Goal: Obtain resource: Obtain resource

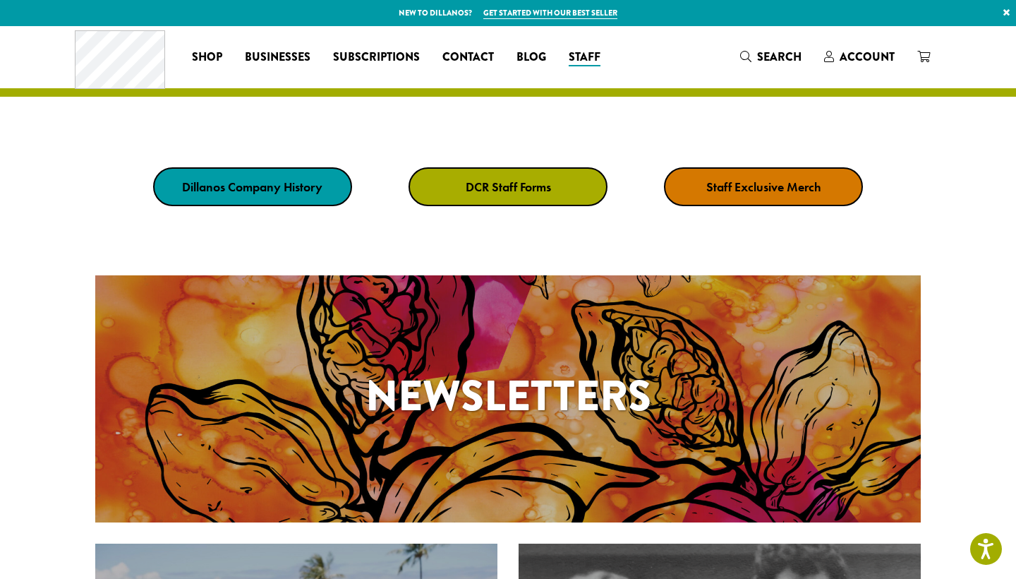
click at [524, 188] on strong "DCR Staff Forms" at bounding box center [508, 187] width 85 height 16
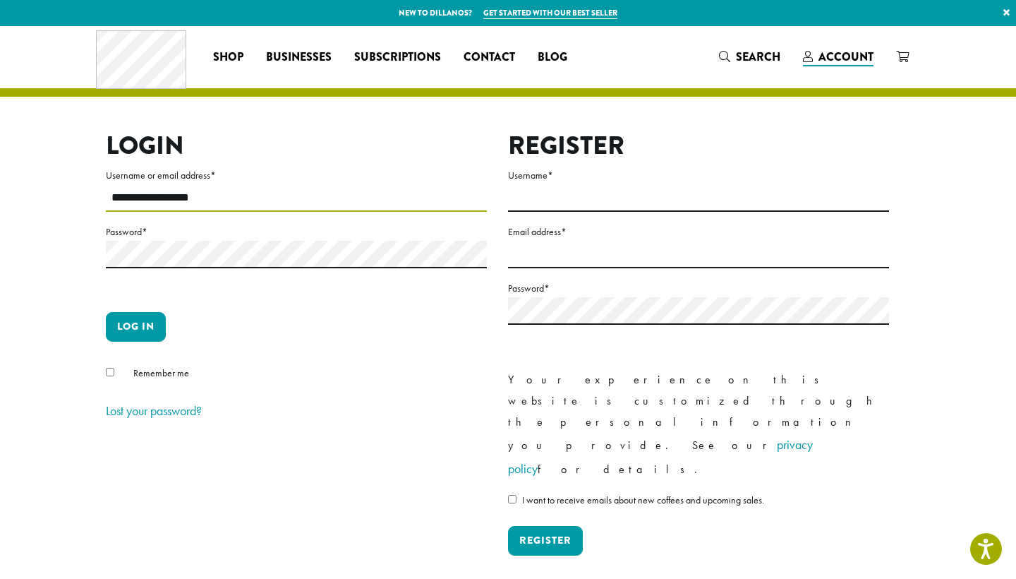
type input "**********"
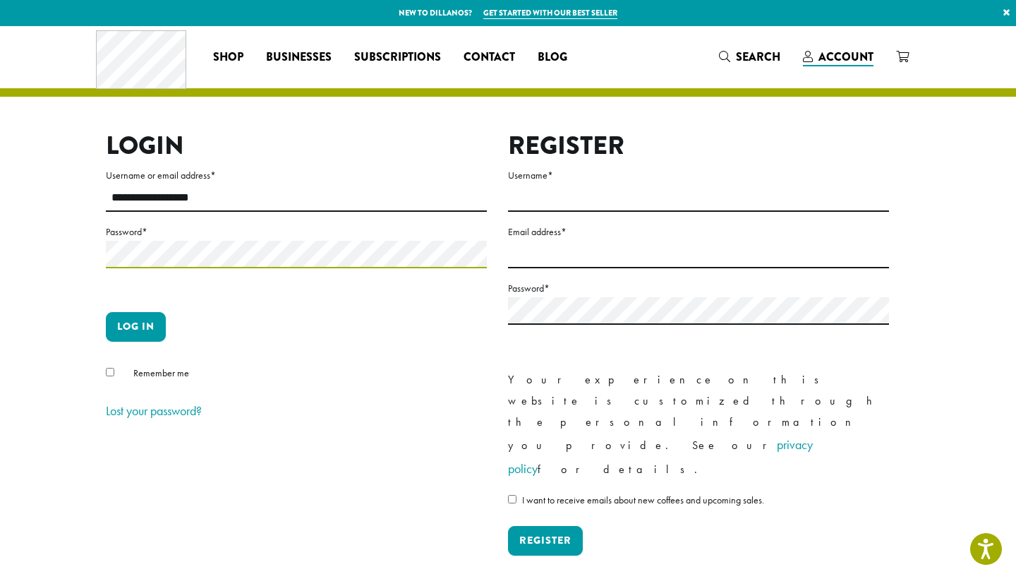
click at [136, 326] on button "Log in" at bounding box center [136, 327] width 60 height 30
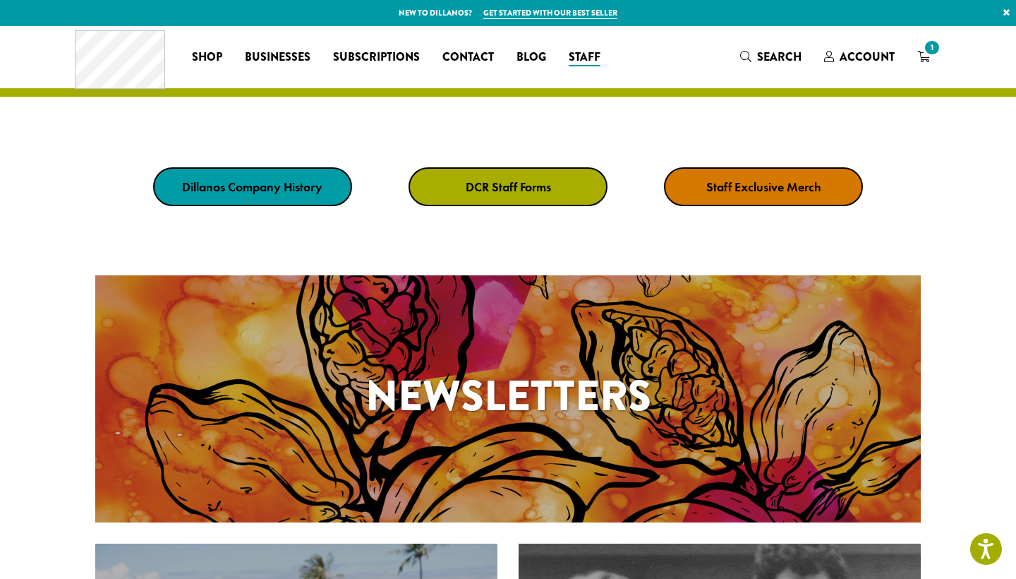
click at [514, 188] on strong "DCR Staff Forms" at bounding box center [508, 187] width 85 height 16
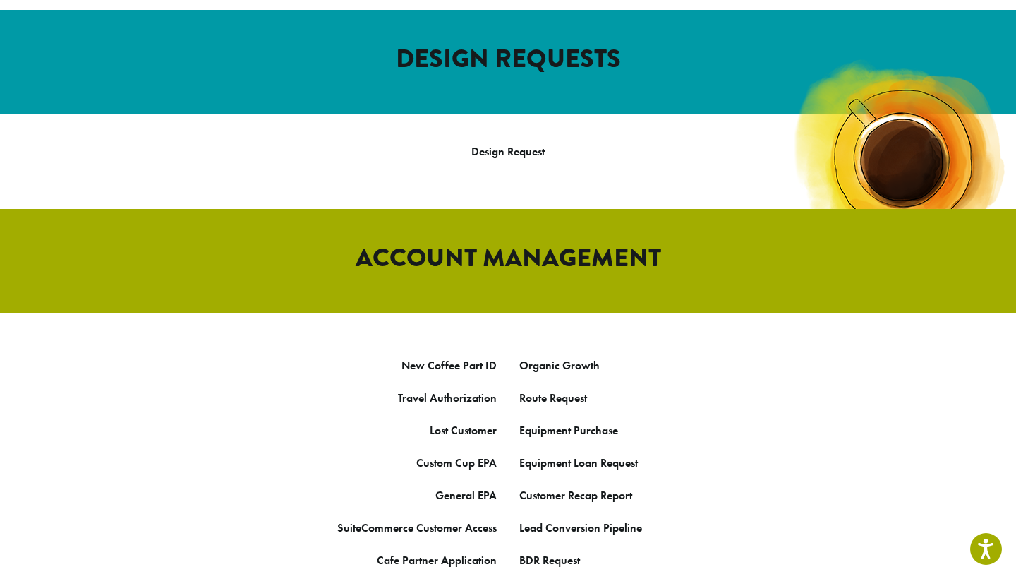
scroll to position [568, 0]
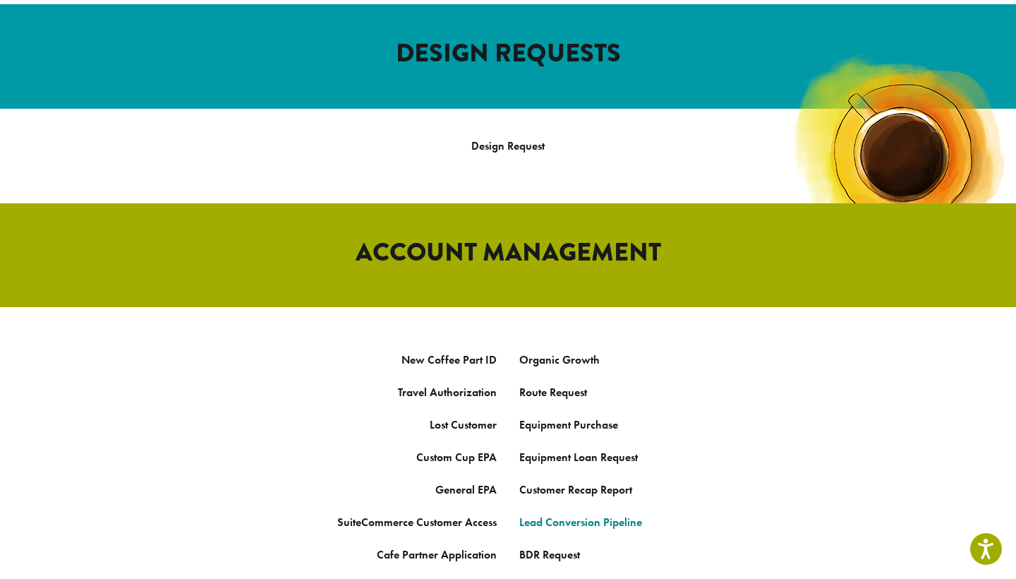
click at [548, 515] on link "Lead Conversion Pipeline" at bounding box center [580, 522] width 123 height 15
